Goal: Use online tool/utility: Utilize a website feature to perform a specific function

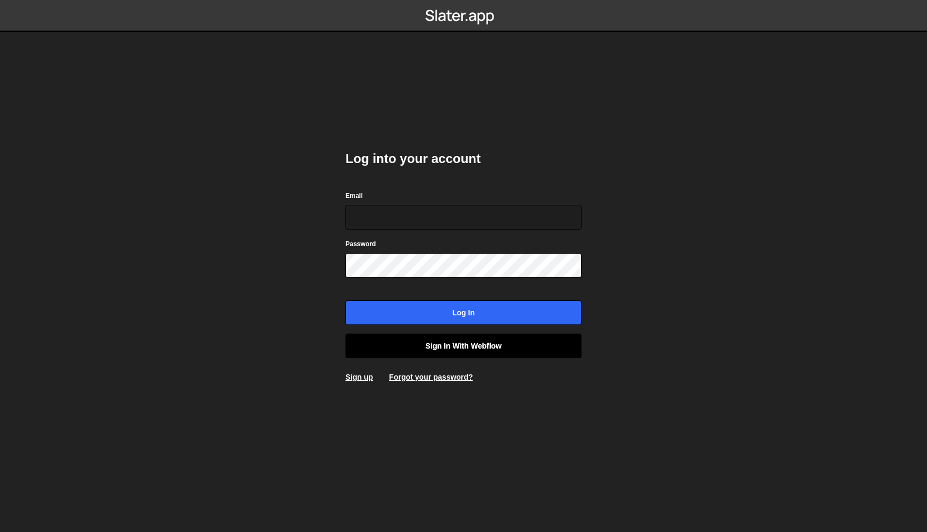
click at [428, 354] on link "Sign in with Webflow" at bounding box center [464, 346] width 236 height 25
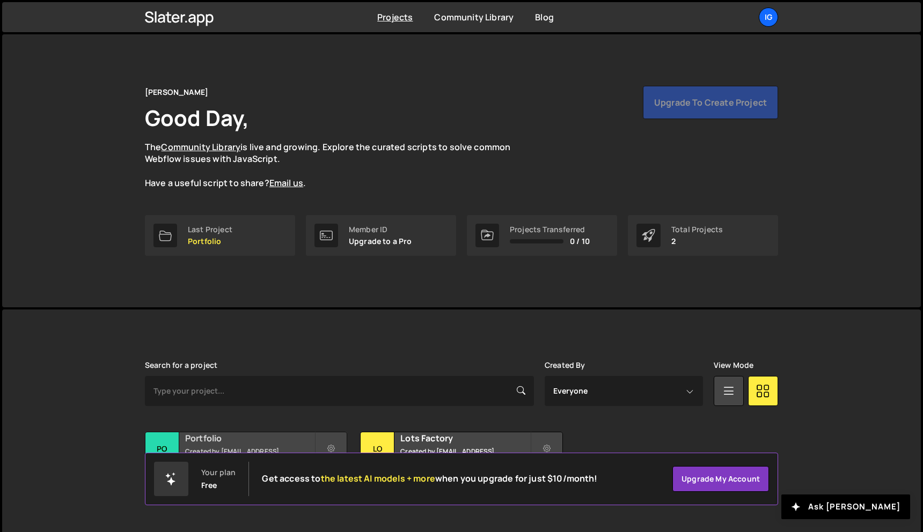
click at [229, 436] on div "Portfolio Created by [EMAIL_ADDRESS][DOMAIN_NAME]" at bounding box center [245, 449] width 201 height 33
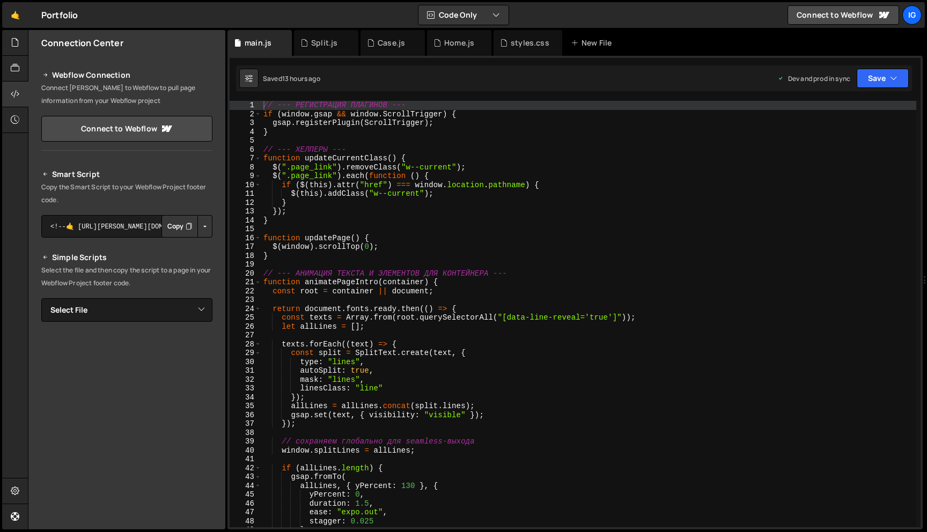
click at [368, 180] on div "// --- РЕГИСТРАЦИЯ ПЛАГИНОВ --- if ( window . gsap && window . ScrollTrigger ) …" at bounding box center [588, 323] width 655 height 444
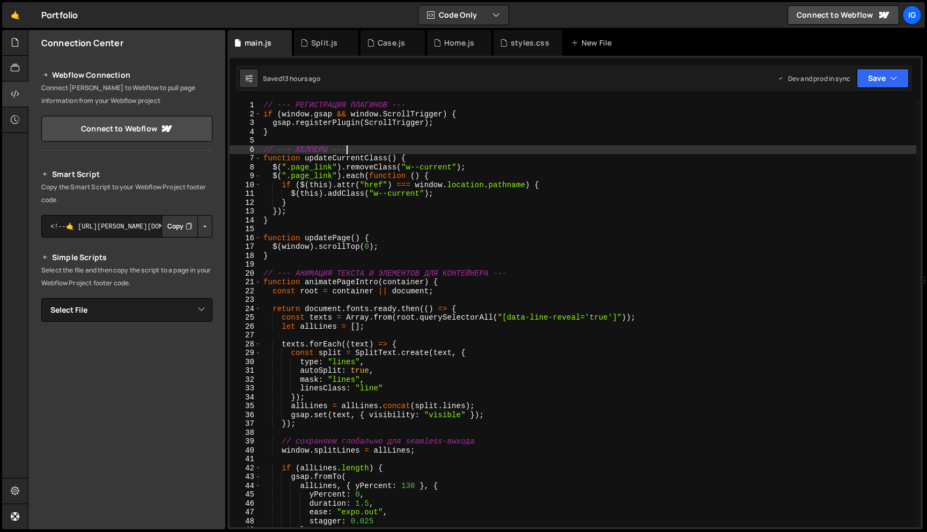
click at [567, 151] on div "// --- РЕГИСТРАЦИЯ ПЛАГИНОВ --- if ( window . gsap && window . ScrollTrigger ) …" at bounding box center [588, 323] width 655 height 444
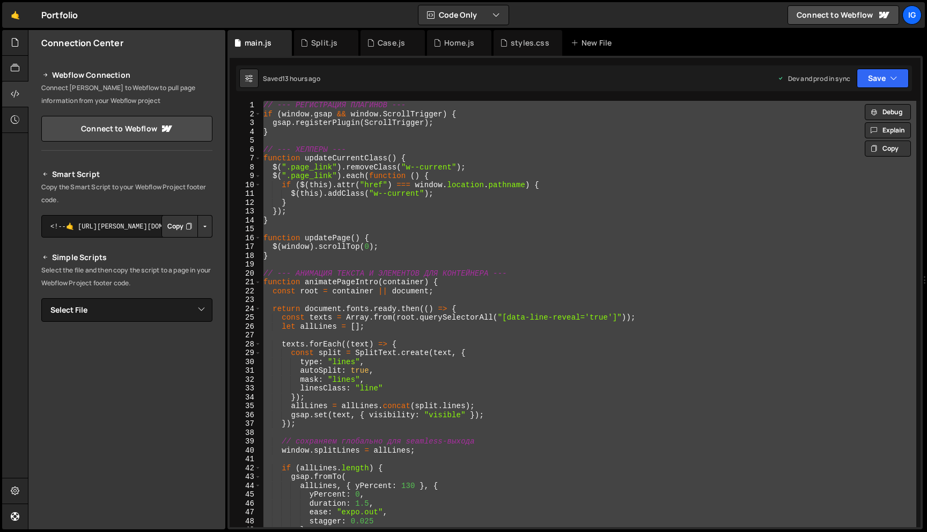
click at [382, 167] on div "// --- РЕГИСТРАЦИЯ ПЛАГИНОВ --- if ( window . gsap && window . ScrollTrigger ) …" at bounding box center [588, 314] width 655 height 427
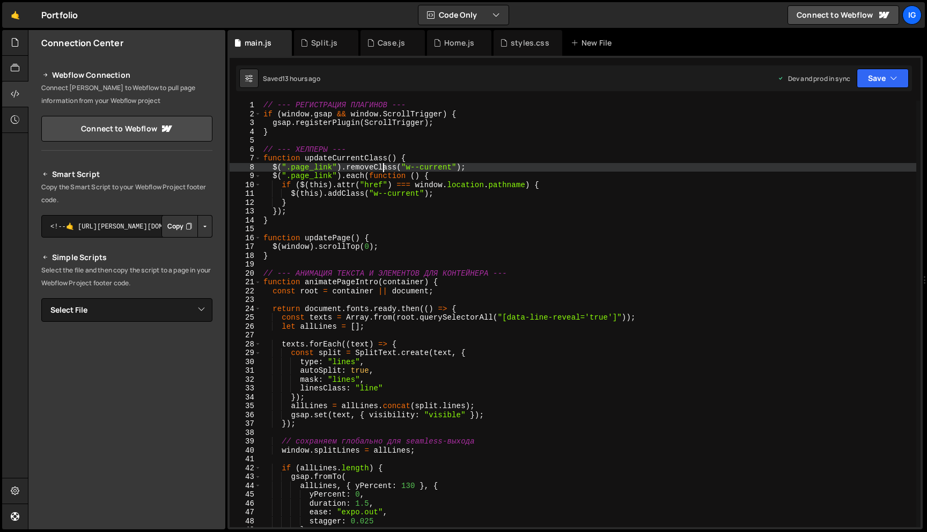
type textarea "});"
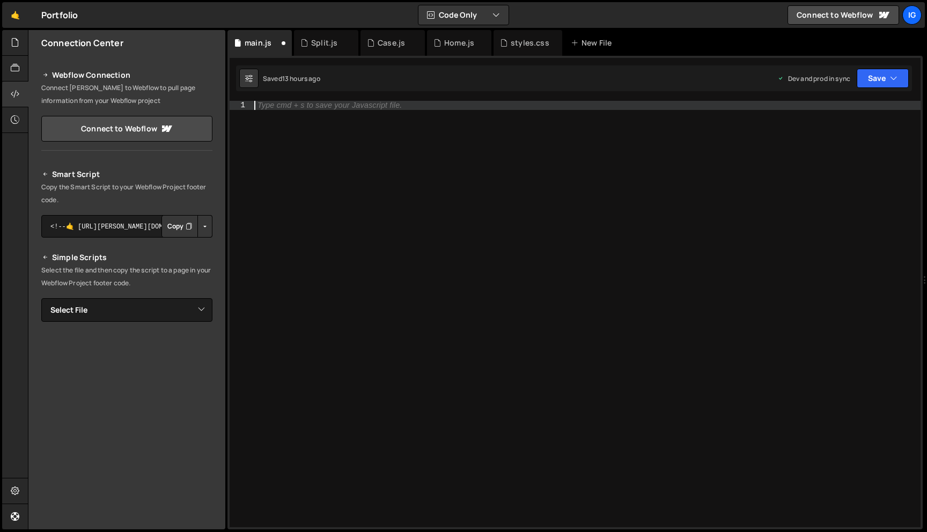
paste textarea "});"
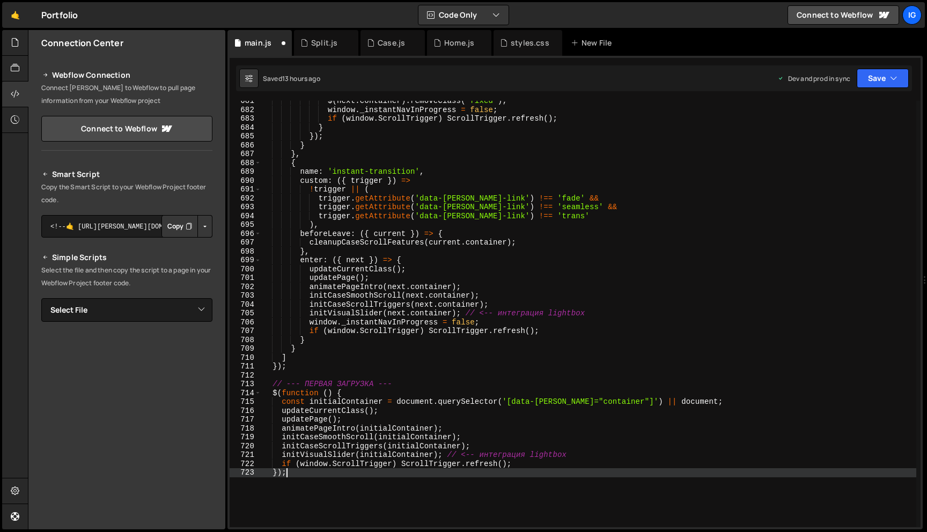
scroll to position [6026, 0]
click at [890, 83] on icon "button" at bounding box center [894, 78] width 8 height 11
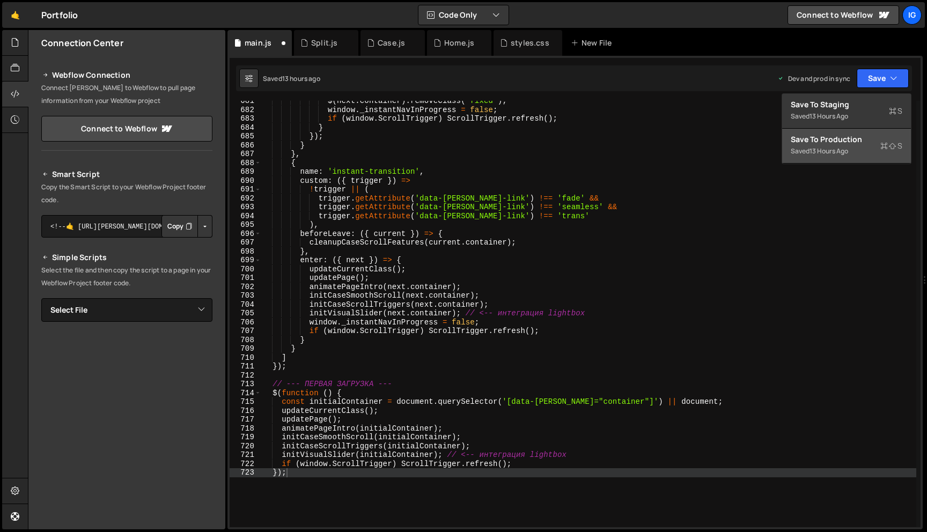
click at [855, 141] on div "Save to Production S" at bounding box center [847, 139] width 112 height 11
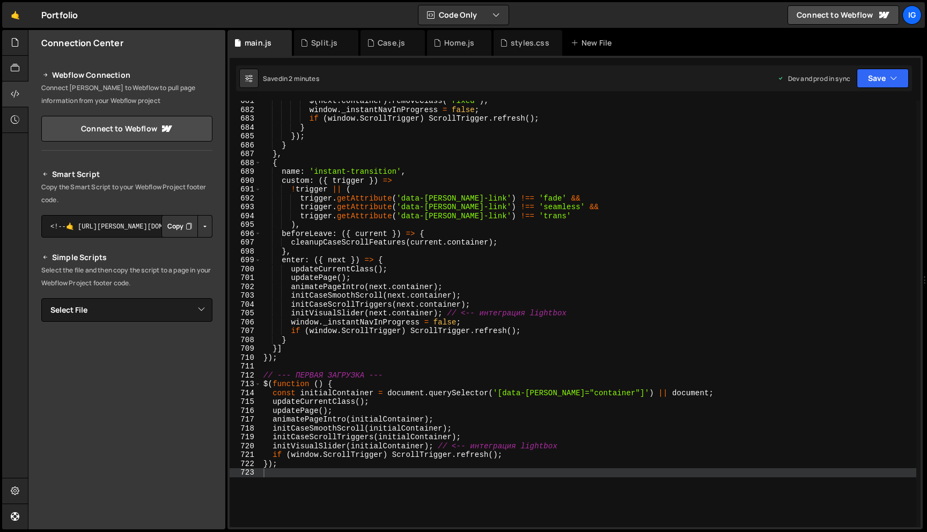
click at [404, 140] on div "$ ( next . container ) . removeClass ( "fixed" ) ; window . _instantNavInProgre…" at bounding box center [588, 319] width 655 height 444
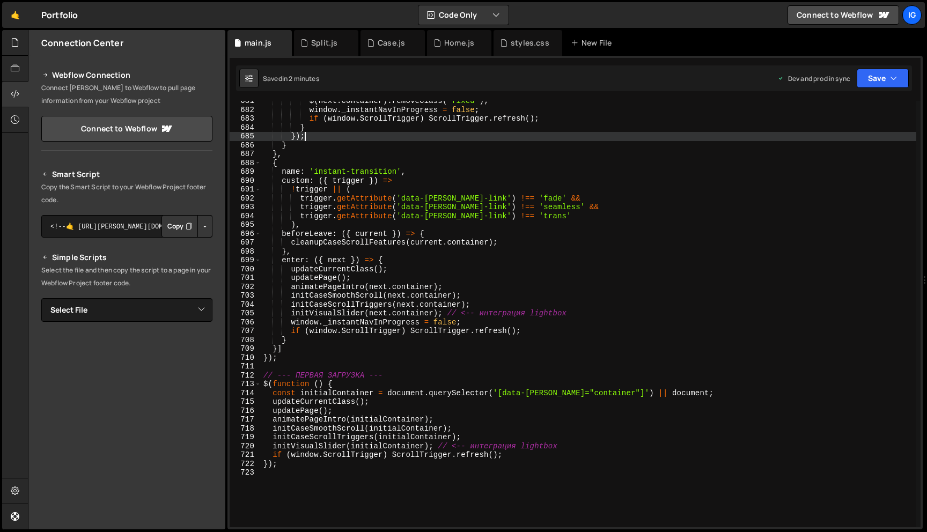
type textarea "});"
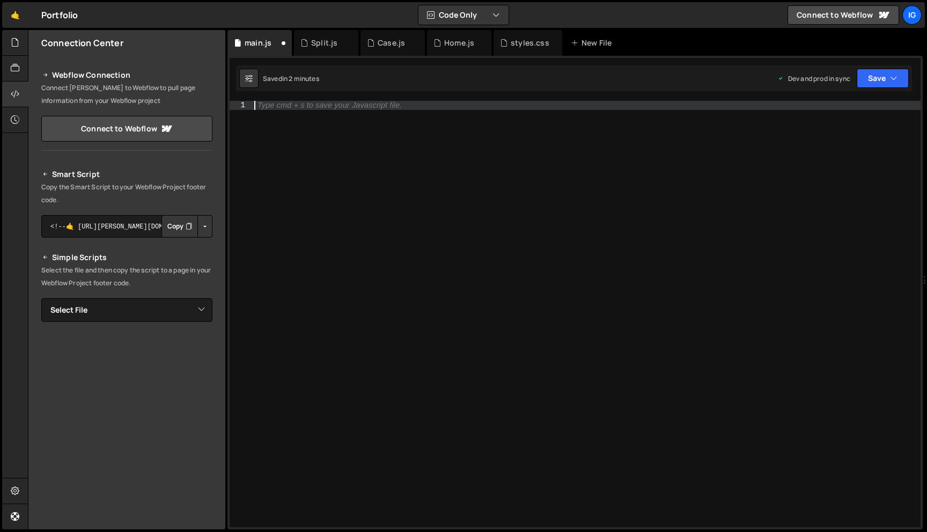
paste textarea
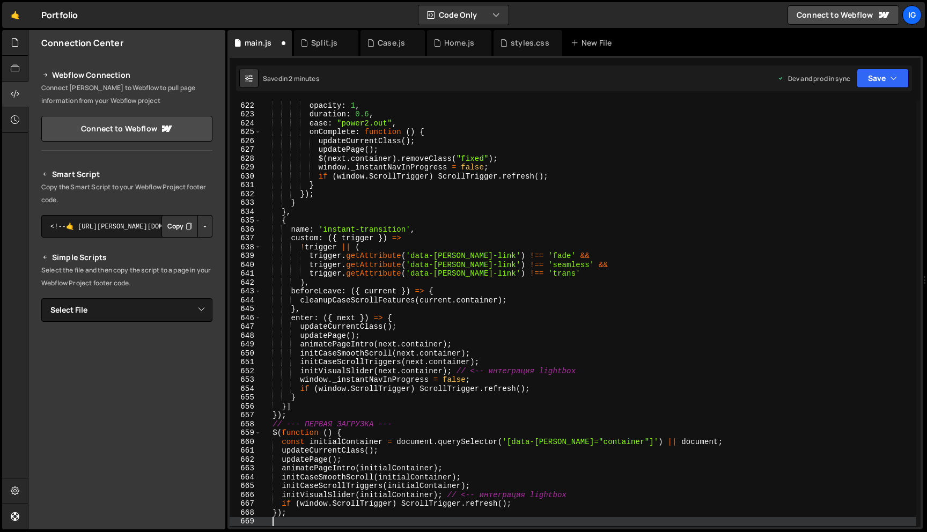
scroll to position [5581, 0]
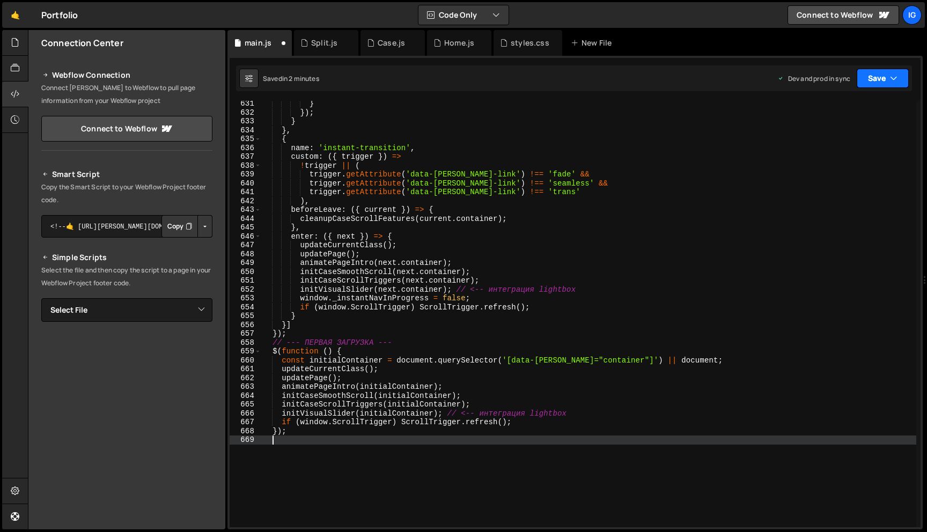
click at [888, 79] on button "Save" at bounding box center [883, 78] width 52 height 19
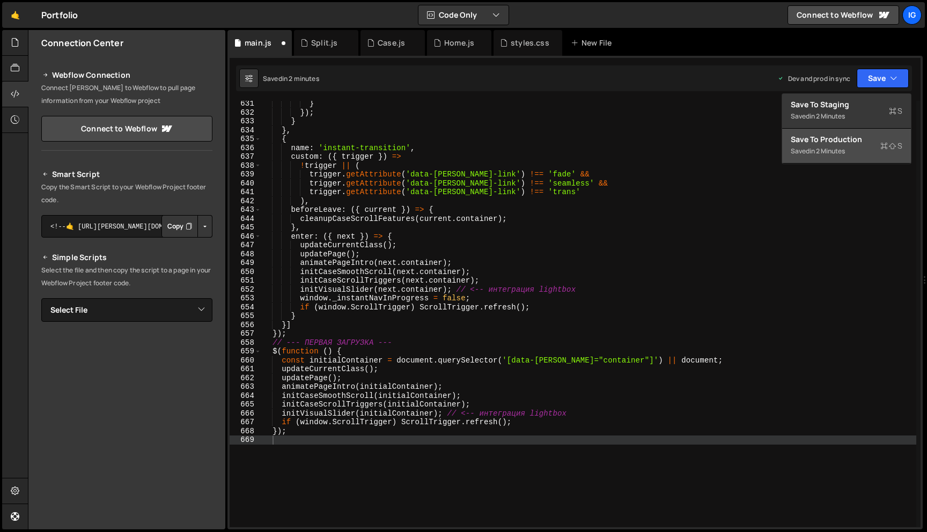
click at [859, 150] on div "Saved in 2 minutes" at bounding box center [847, 151] width 112 height 13
